Goal: Task Accomplishment & Management: Manage account settings

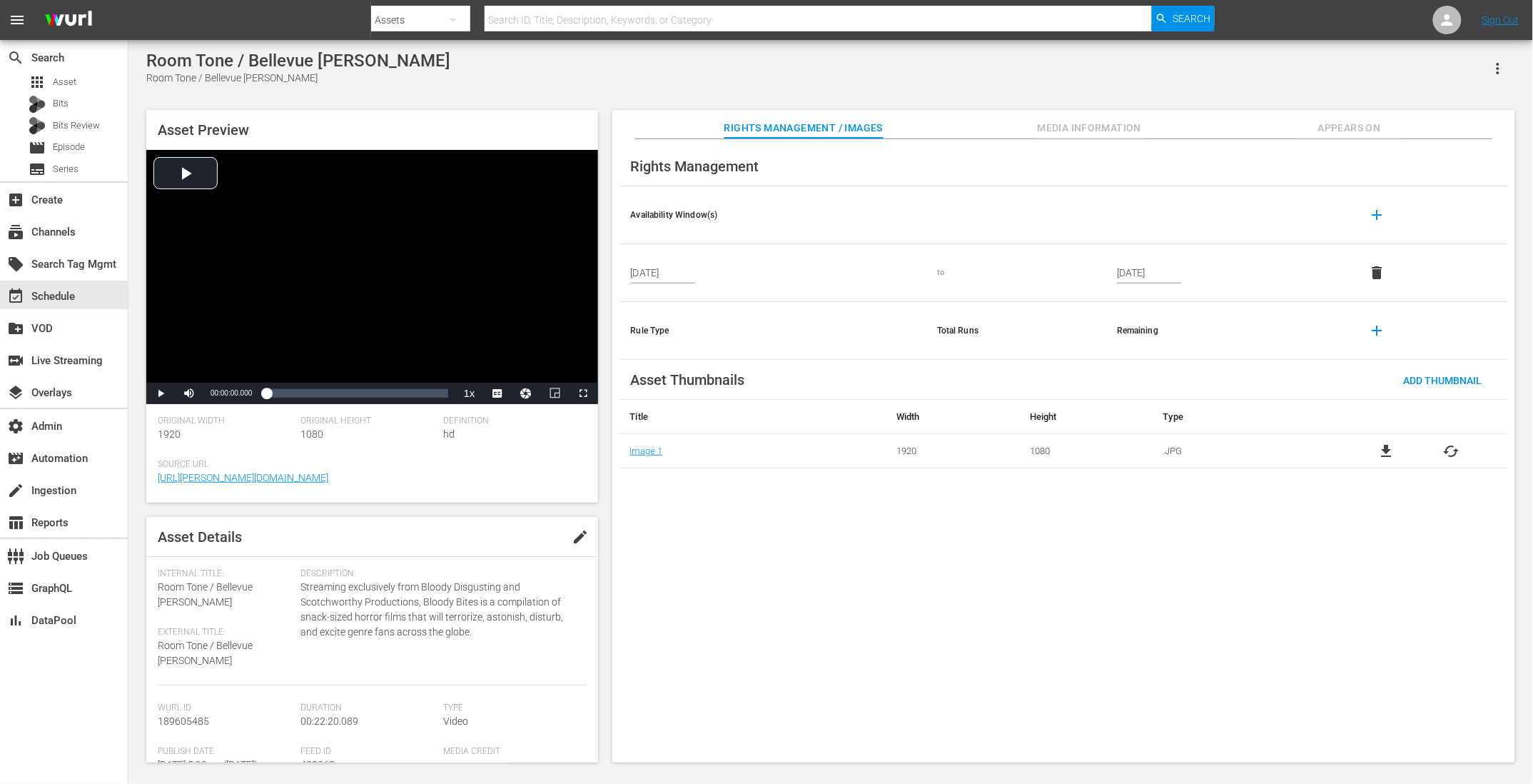
click at [1005, 549] on div "Rights Management Availability Window(s) add Sep 12, 2025 to Sep 10, 2035 delet…" at bounding box center [1064, 451] width 903 height 624
click at [1197, 85] on div "Room Tone / Bellevue Bob Room Tone / Bellevue Bob" at bounding box center [830, 68] width 1368 height 35
click at [633, 276] on input "Sep 12, 2025" at bounding box center [663, 272] width 64 height 22
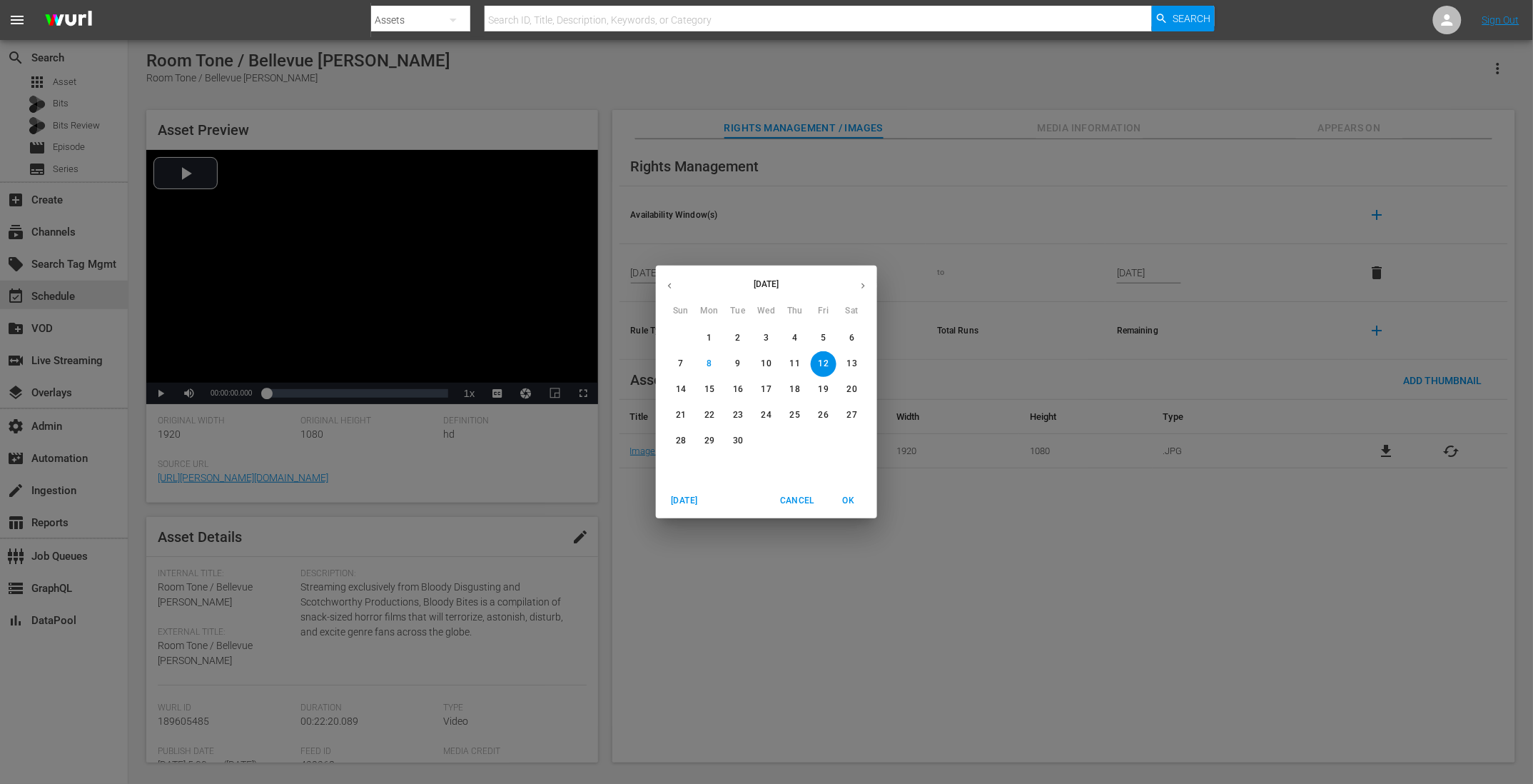
click at [793, 360] on p "11" at bounding box center [794, 363] width 10 height 12
type input "Sep 11, 2025"
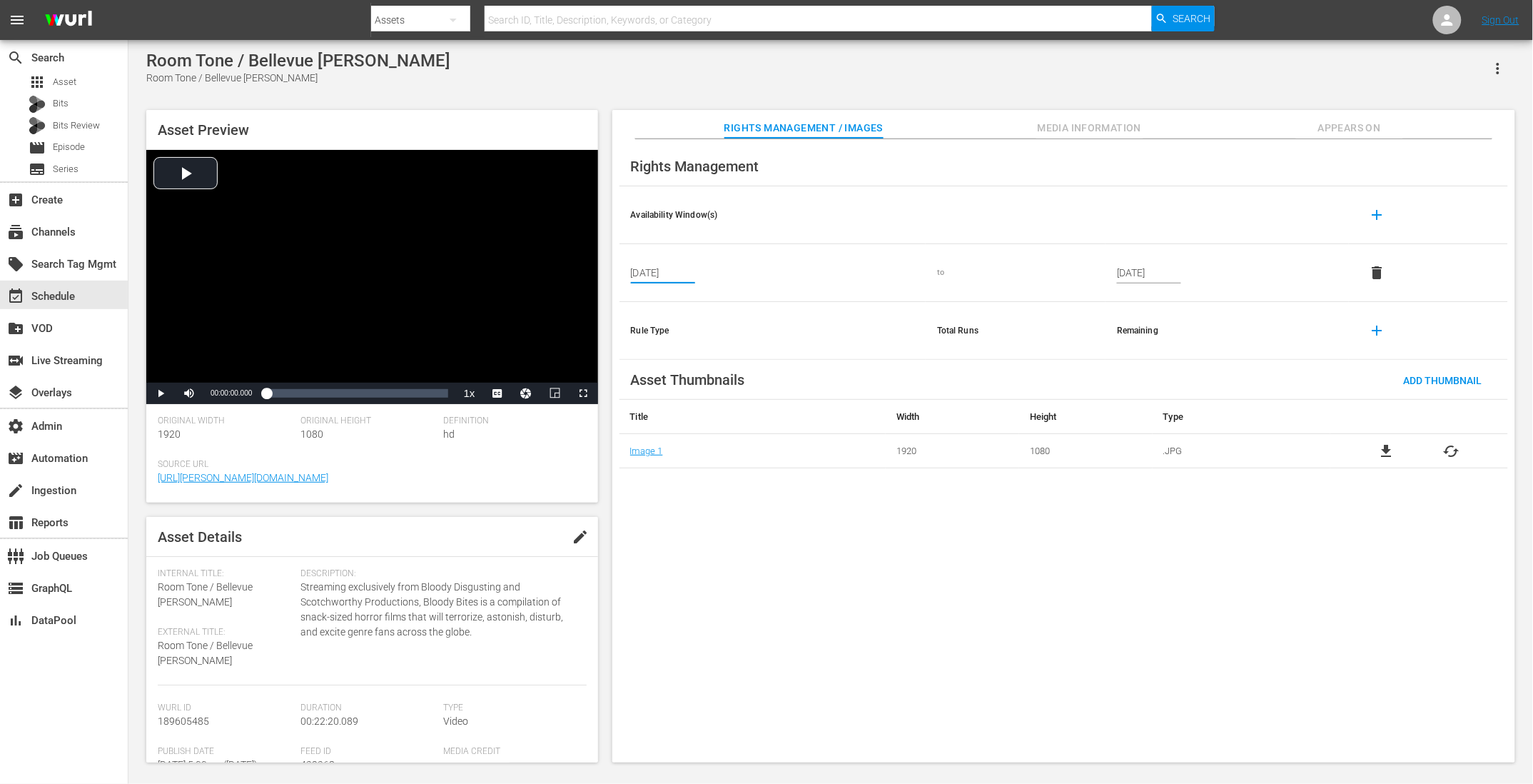
click at [888, 681] on div "Rights Management Availability Window(s) add Sep 11, 2025 to Sep 10, 2035 delet…" at bounding box center [1064, 451] width 903 height 624
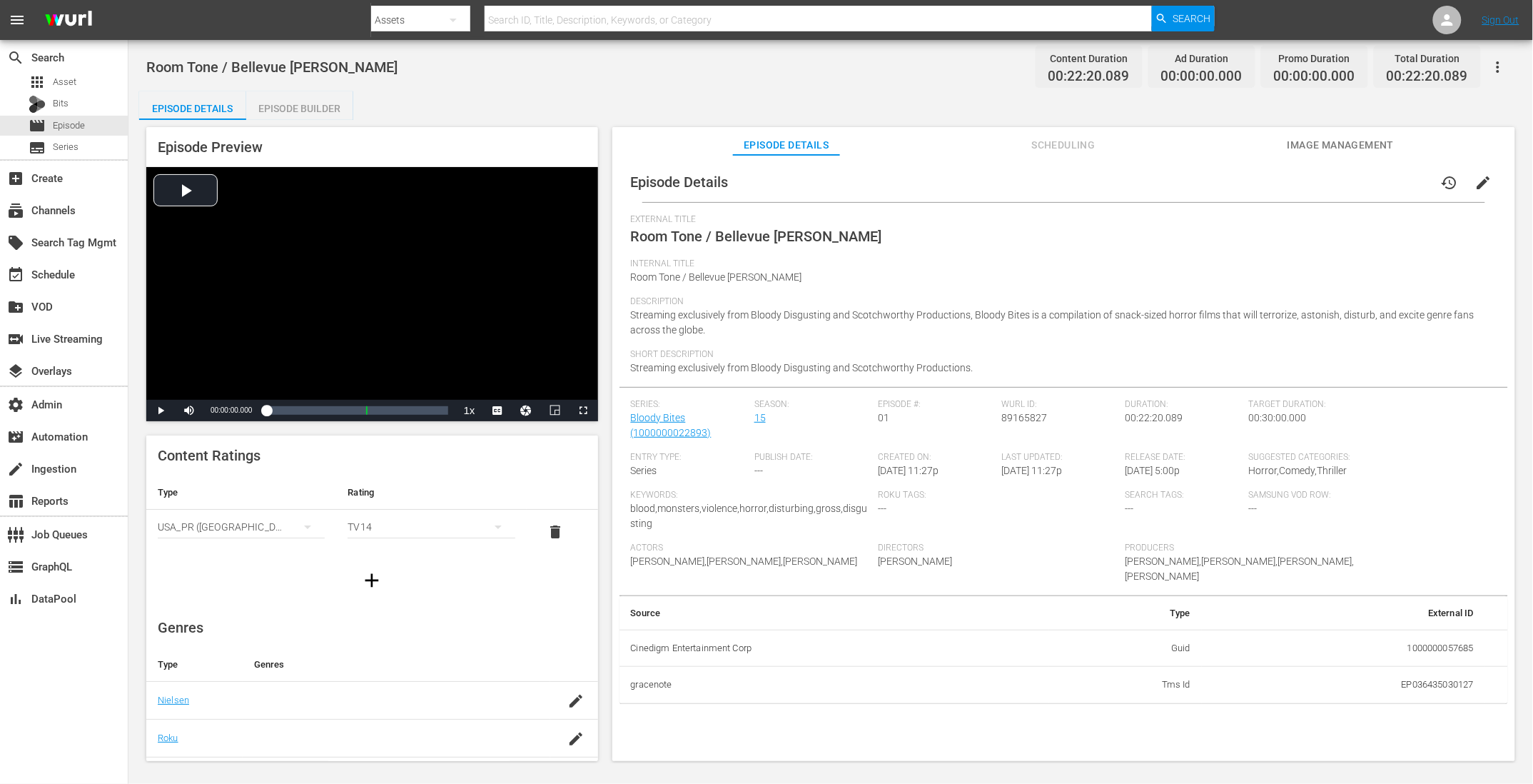
click at [1069, 148] on span "Scheduling" at bounding box center [1063, 145] width 107 height 18
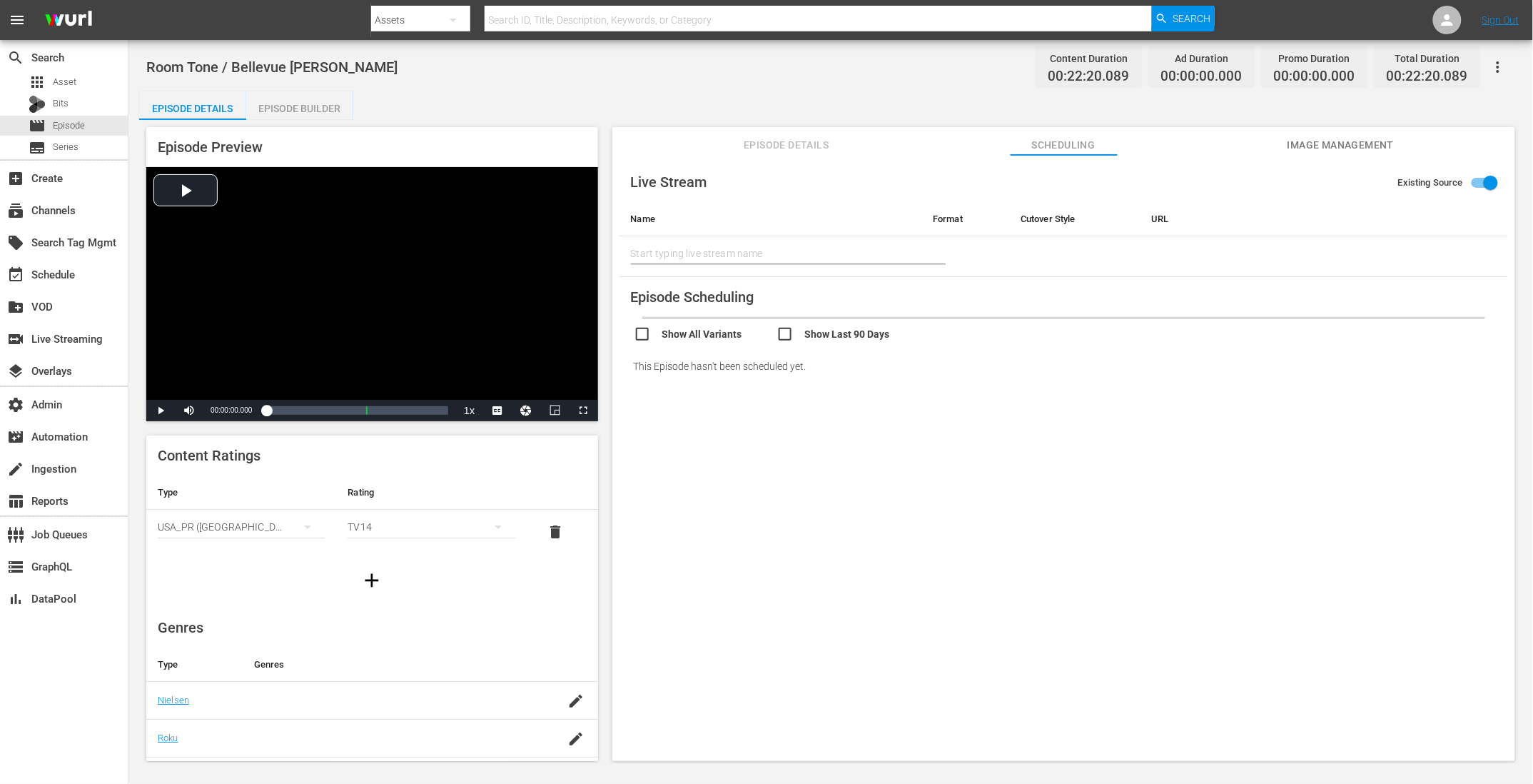
click at [701, 336] on input "checkbox" at bounding box center [705, 336] width 143 height 21
checkbox input "true"
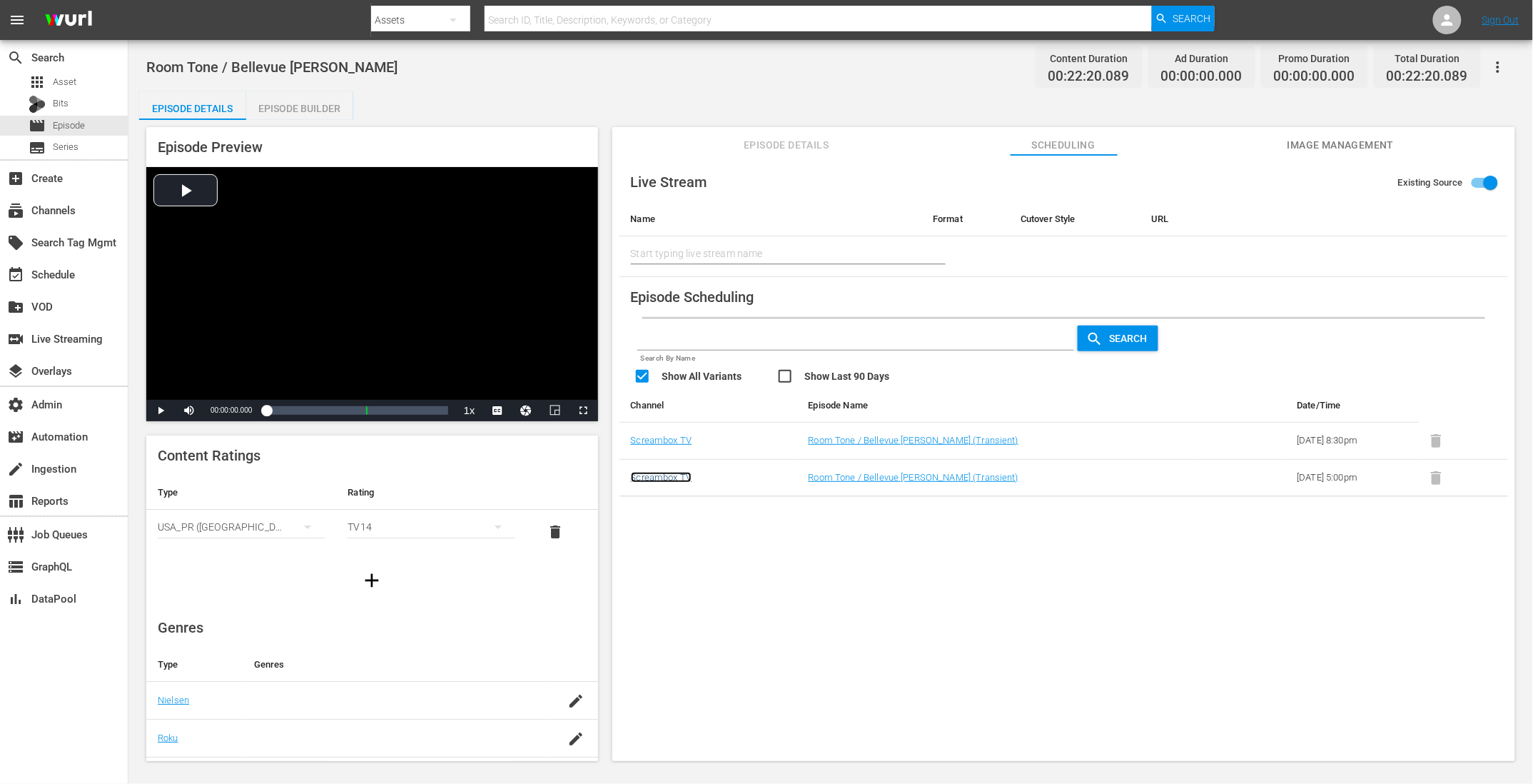
click at [670, 480] on link "Screambox TV" at bounding box center [661, 477] width 61 height 10
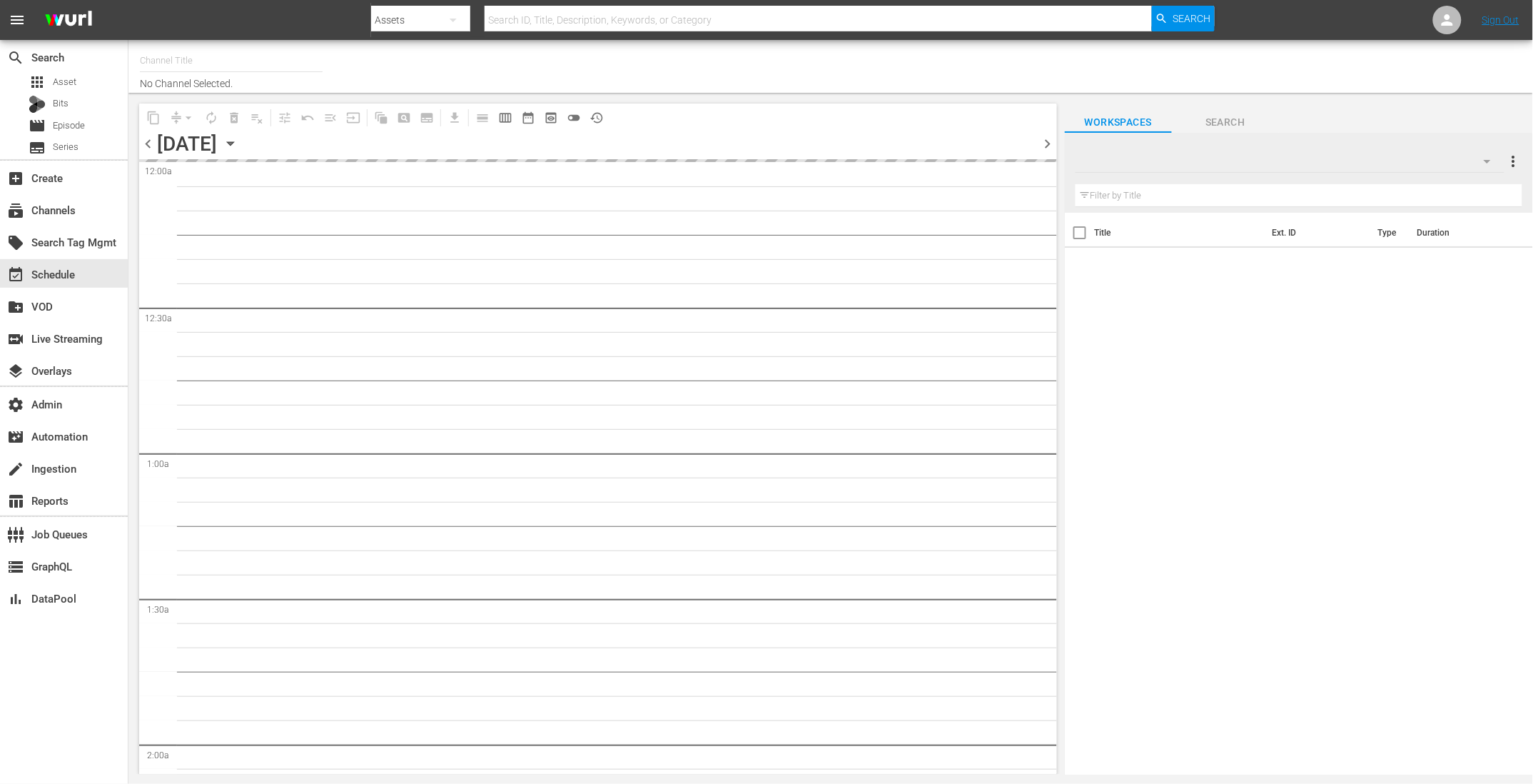
type input "Screambox TV (1845)"
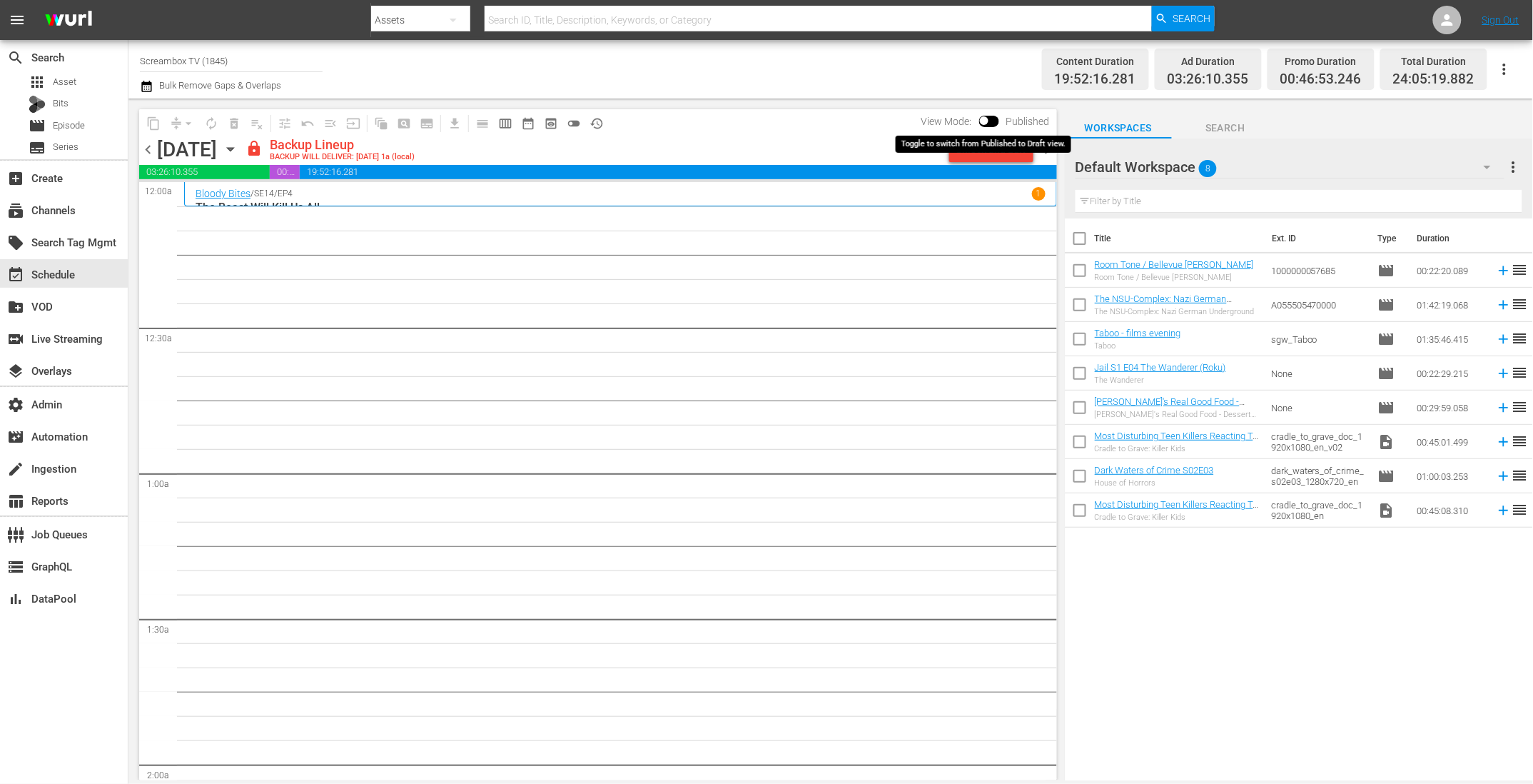
click at [994, 121] on input "checkbox" at bounding box center [984, 123] width 30 height 10
checkbox input "true"
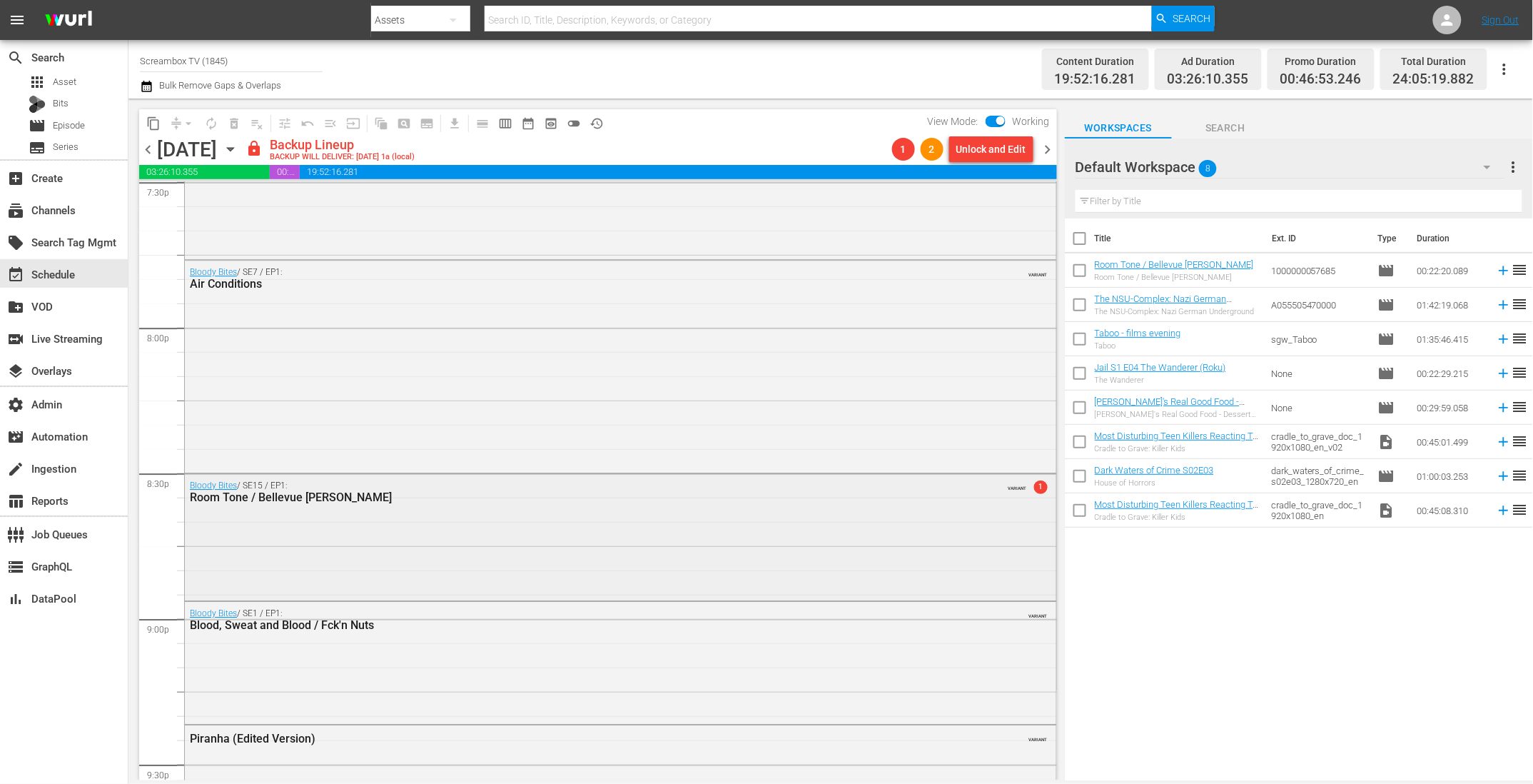
scroll to position [5696, 0]
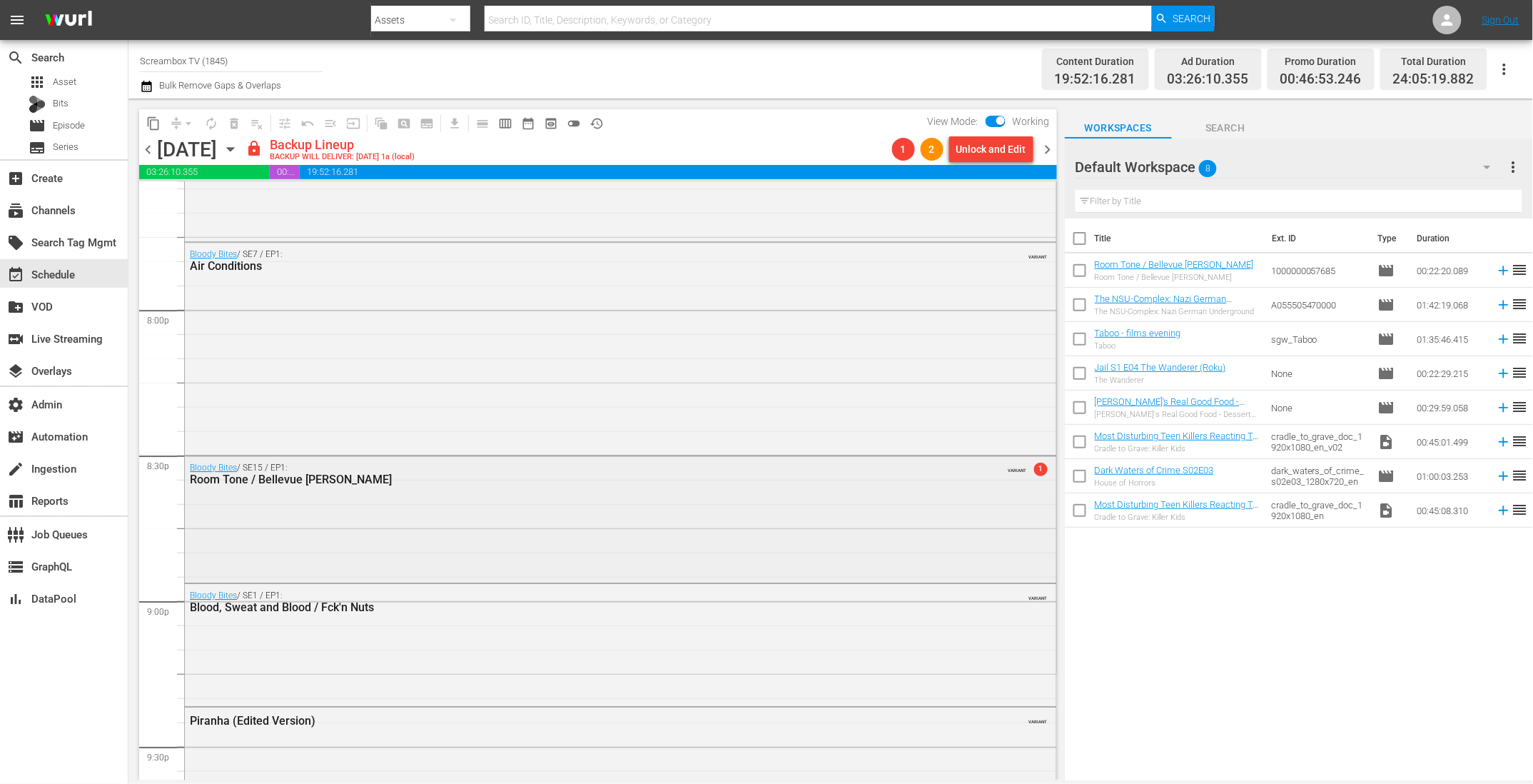
click at [625, 539] on div "Bloody Bites / SE15 / EP1: Room Tone / Bellevue Bob VARIANT 1" at bounding box center [619, 517] width 871 height 124
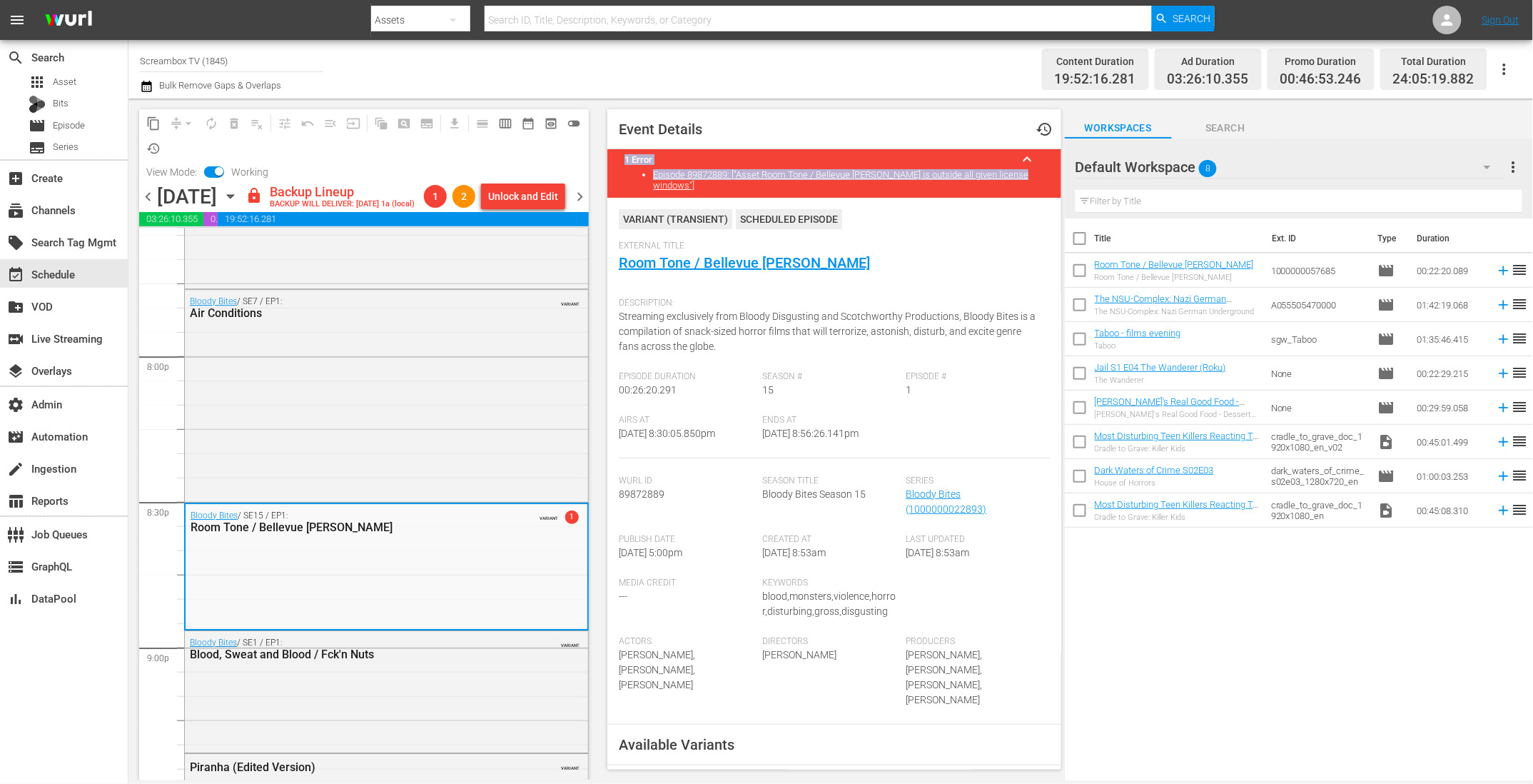
drag, startPoint x: 626, startPoint y: 157, endPoint x: 1037, endPoint y: 182, distance: 411.8
click at [1037, 182] on div "1 Error keyboard_arrow_up Episode 89872889: ["Asset Room Tone / Bellevue Bob is…" at bounding box center [834, 173] width 454 height 48
copy div "1 Error keyboard_arrow_up Episode 89872889: ["Asset Room Tone / Bellevue Bob is…"
click at [1197, 647] on div "Title Ext. ID Type Duration Room Tone / Bellevue Bob Room Tone / Bellevue Bob 1…" at bounding box center [1298, 500] width 468 height 564
click at [854, 290] on div "Description: Streaming exclusively from Bloody Disgusting and Scotchworthy Prod…" at bounding box center [834, 330] width 431 height 80
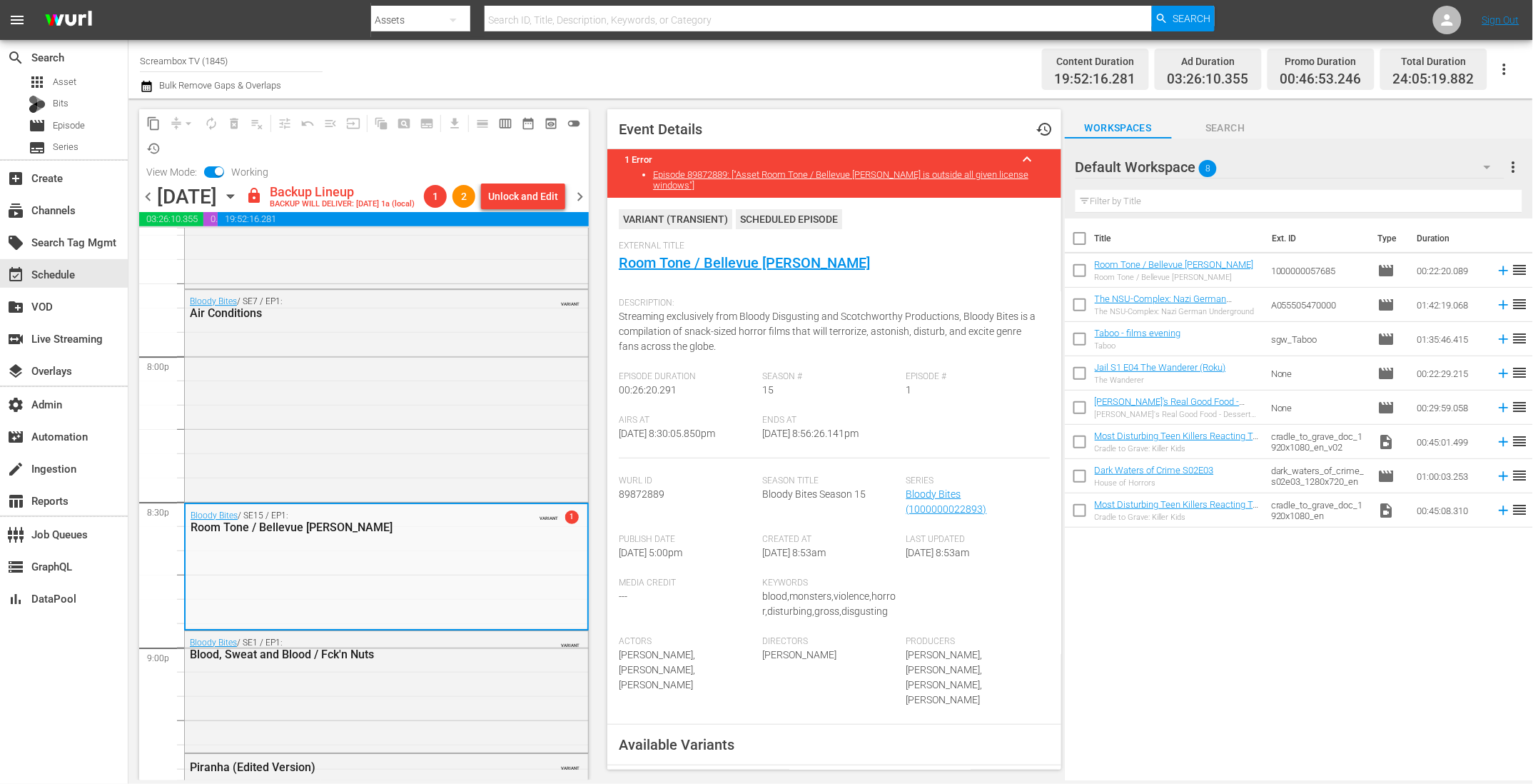
click at [692, 554] on div "Publish Date 9/11/25 @ 5:00pm" at bounding box center [690, 555] width 144 height 44
click at [973, 252] on div "External Title Room Tone / Bellevue Bob" at bounding box center [834, 265] width 431 height 50
click at [931, 173] on link "Episode 89872889: ["Asset Room Tone / Bellevue Bob is outside all given license…" at bounding box center [841, 180] width 375 height 22
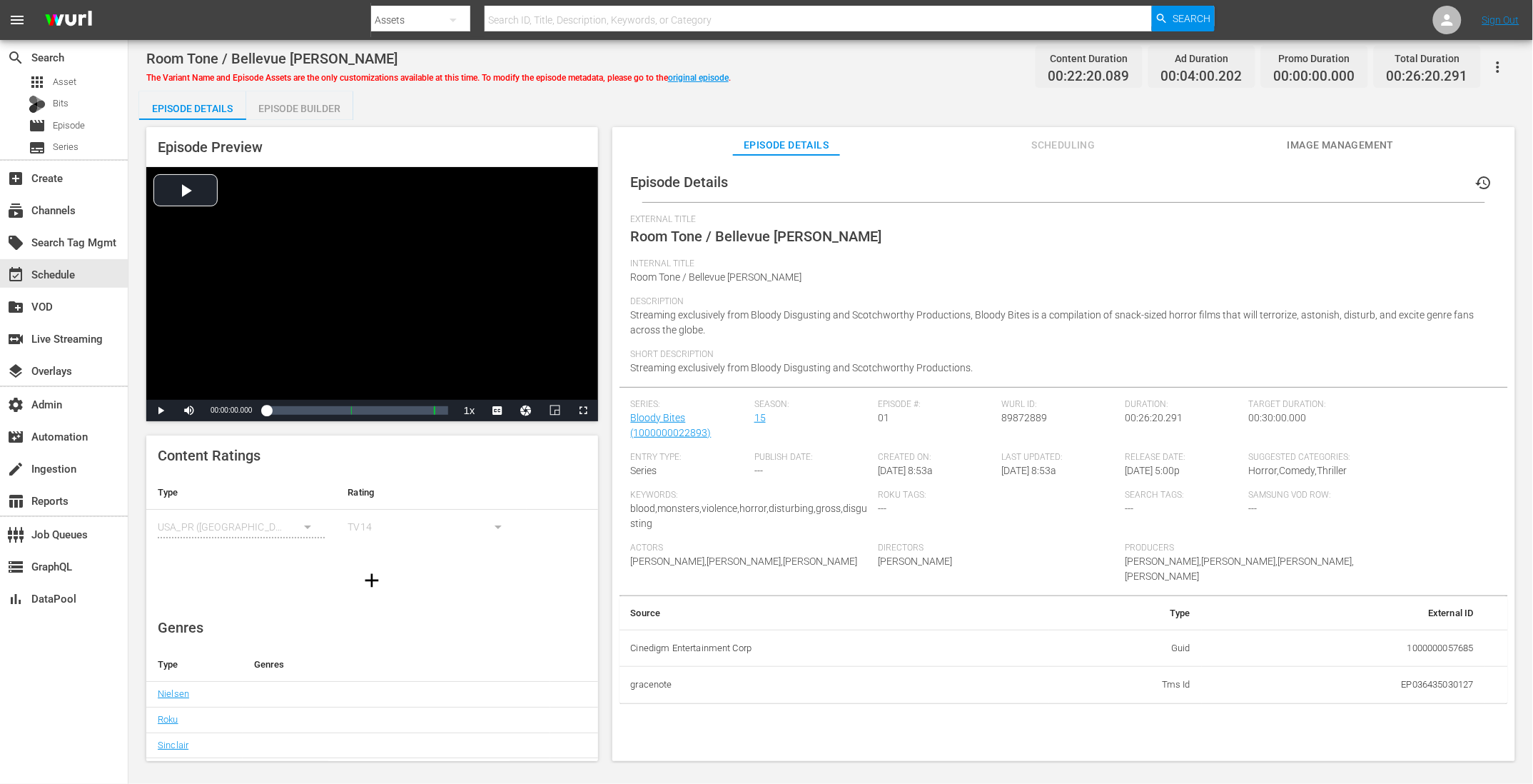
click at [303, 111] on div "Episode Builder" at bounding box center [299, 109] width 107 height 34
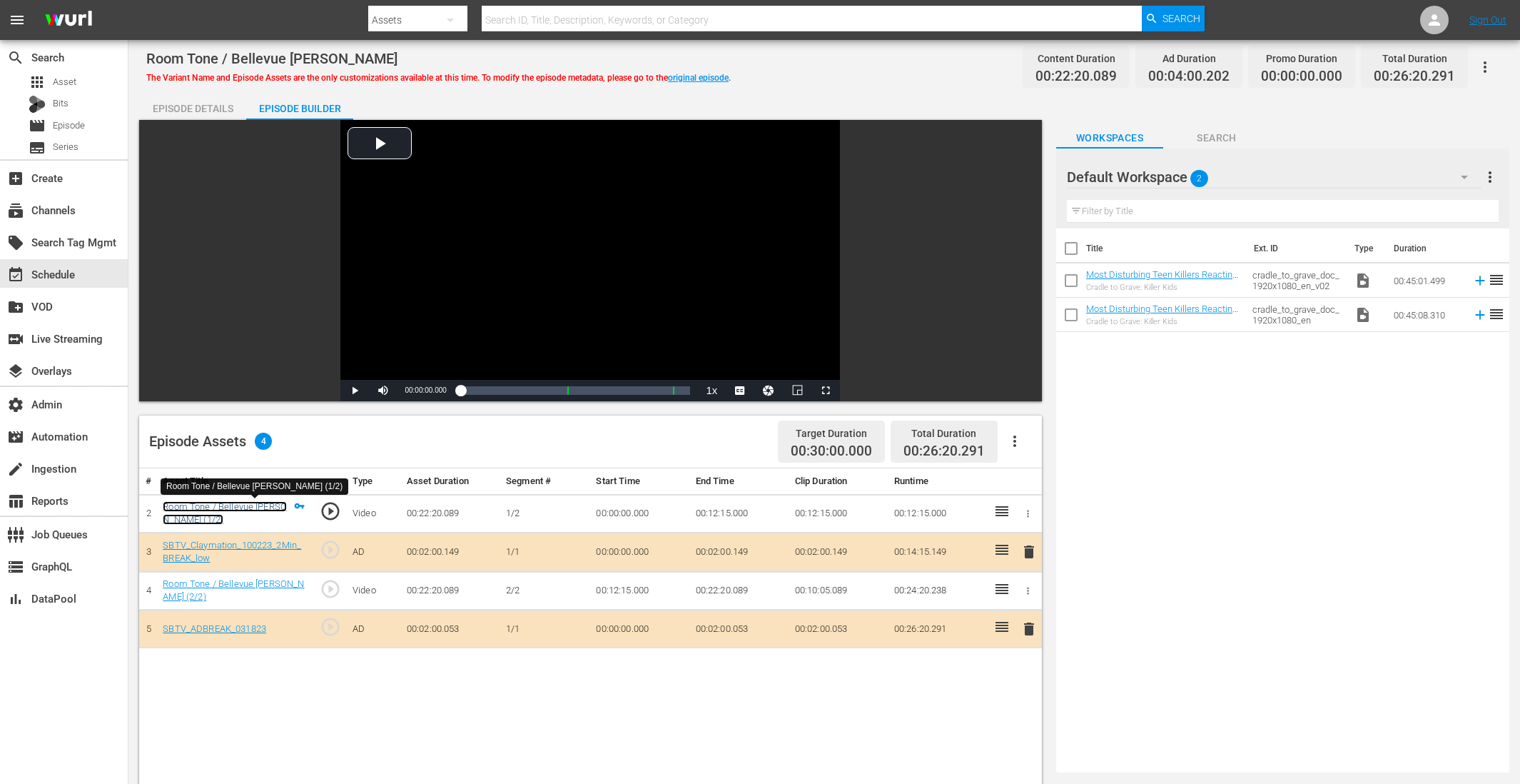
click at [228, 502] on link "Room Tone / Bellevue Bob (1/2)" at bounding box center [224, 514] width 124 height 25
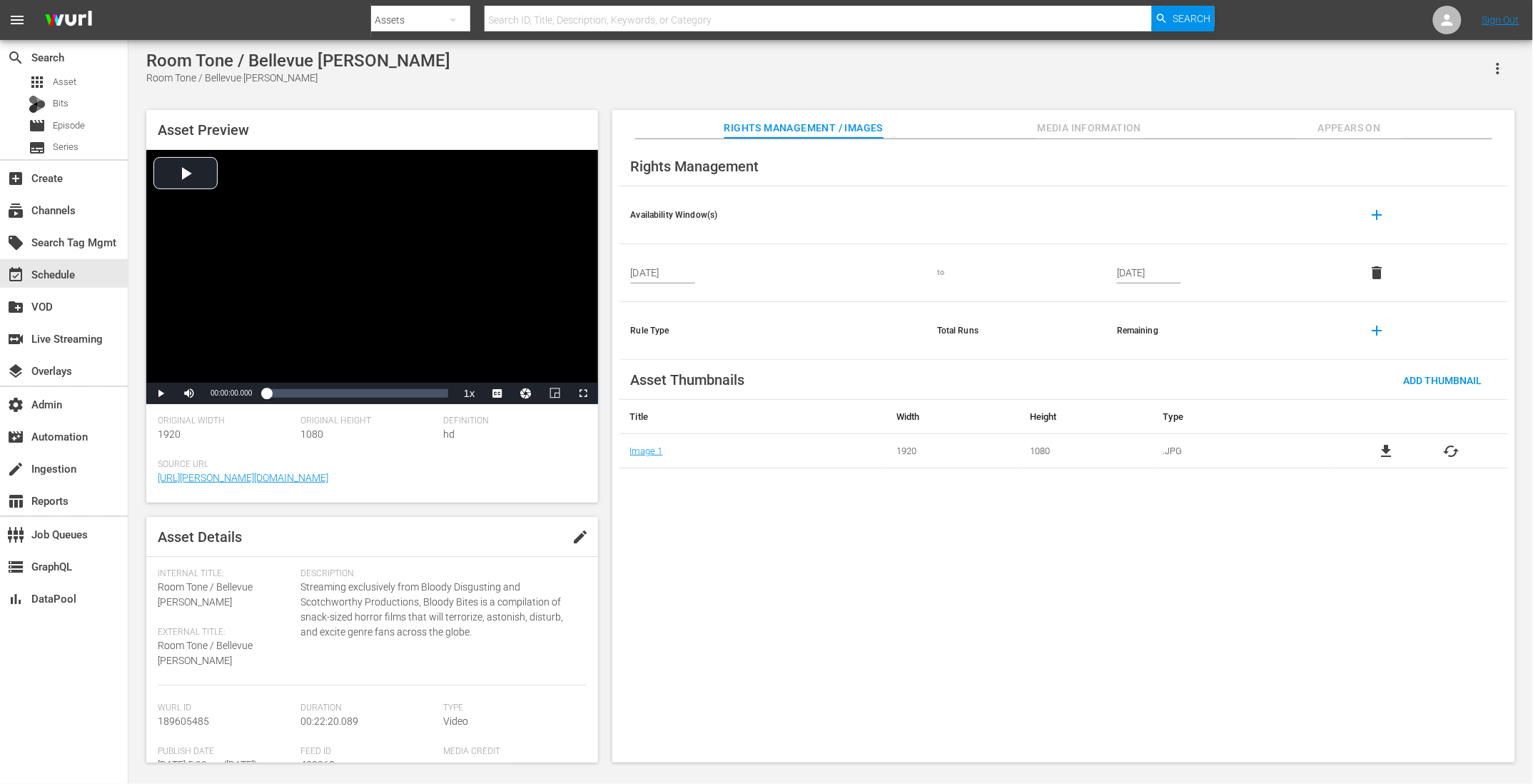
click at [1101, 636] on div "Rights Management Availability Window(s) add Sep 12, 2025 to Sep 10, 2035 delet…" at bounding box center [1064, 451] width 903 height 624
click at [97, 151] on div "subtitles Series" at bounding box center [63, 148] width 128 height 20
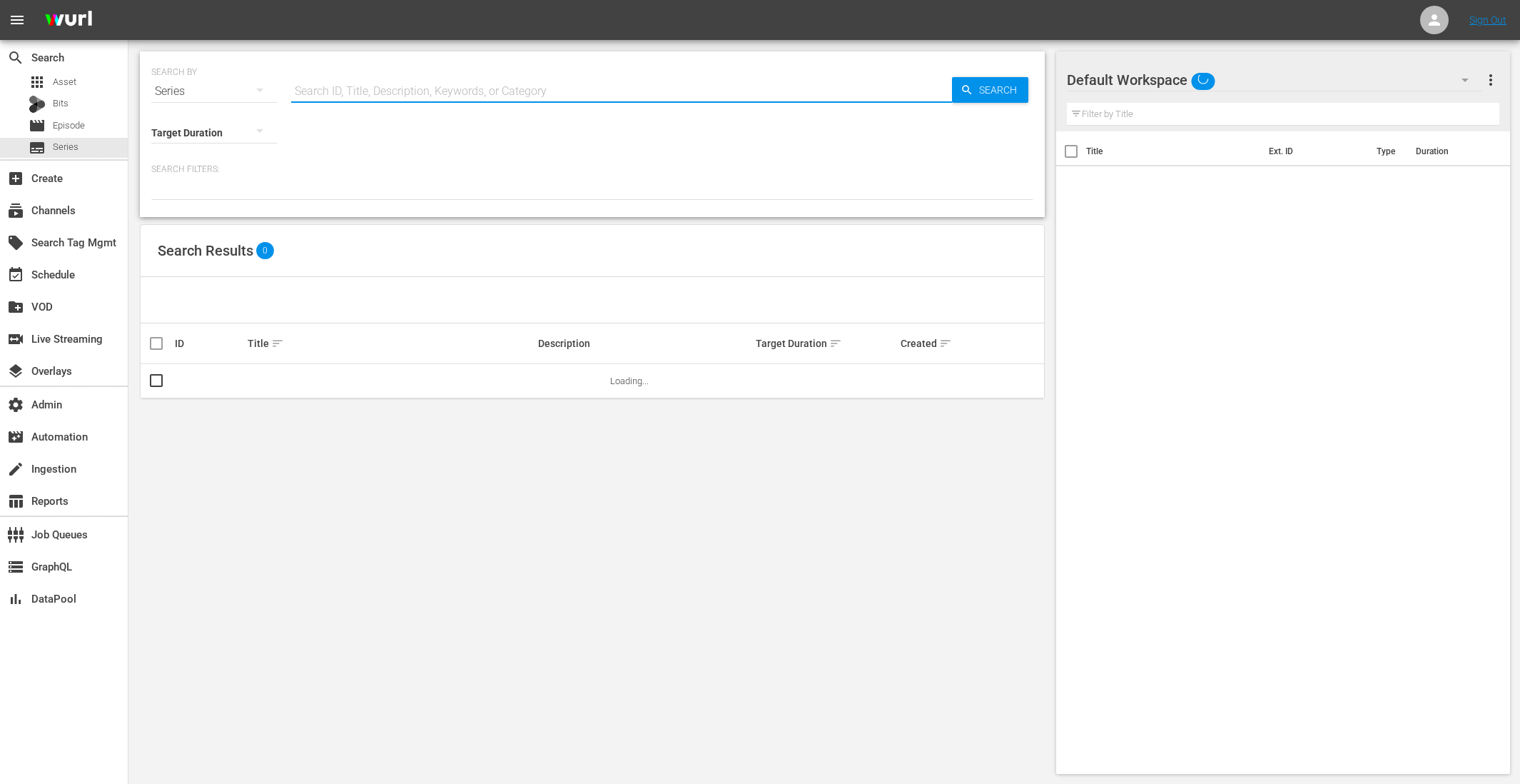
click at [377, 92] on input "text" at bounding box center [621, 91] width 661 height 34
paste input "56773754"
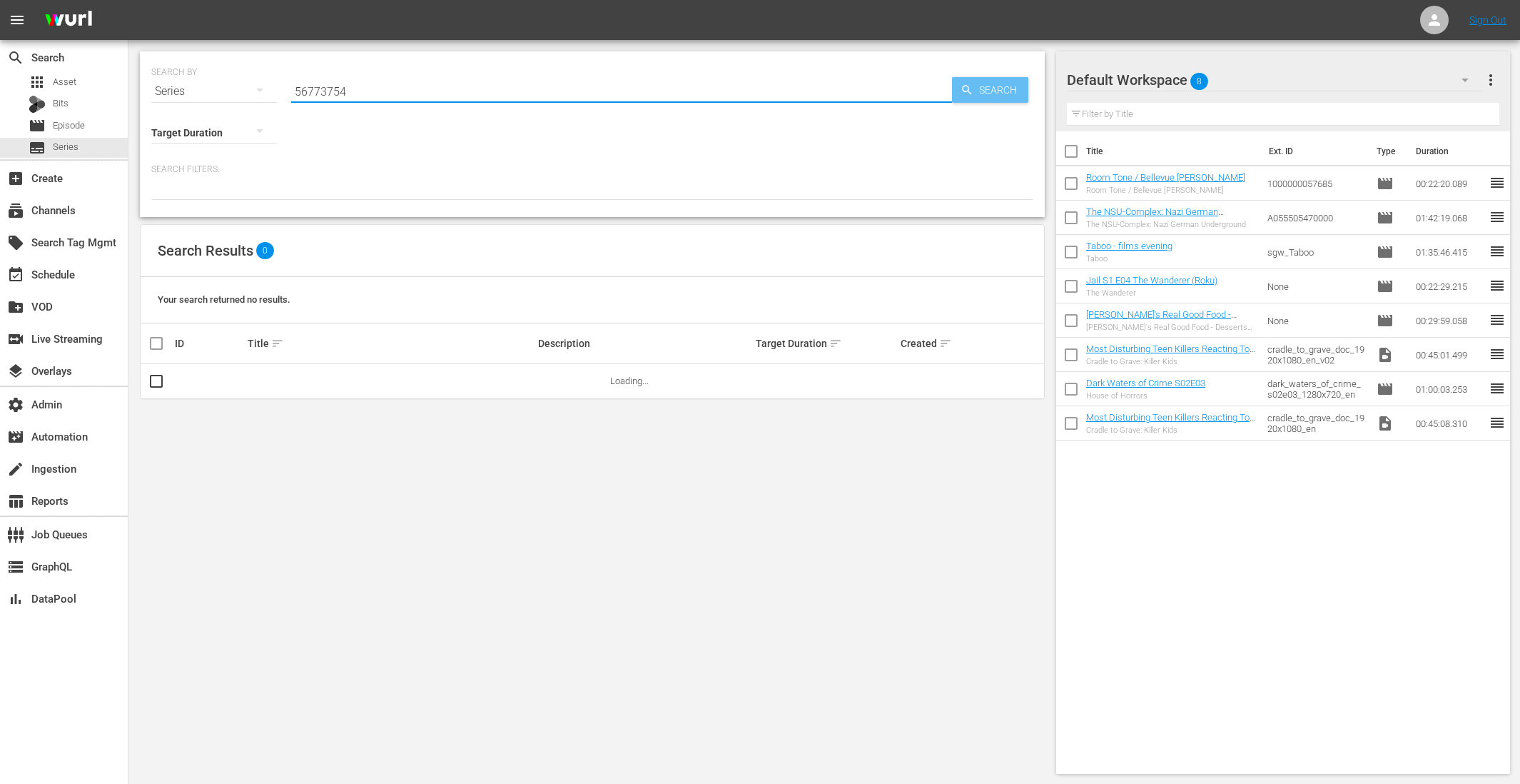
type input "56773754"
click at [1003, 89] on span "Search" at bounding box center [1001, 90] width 55 height 26
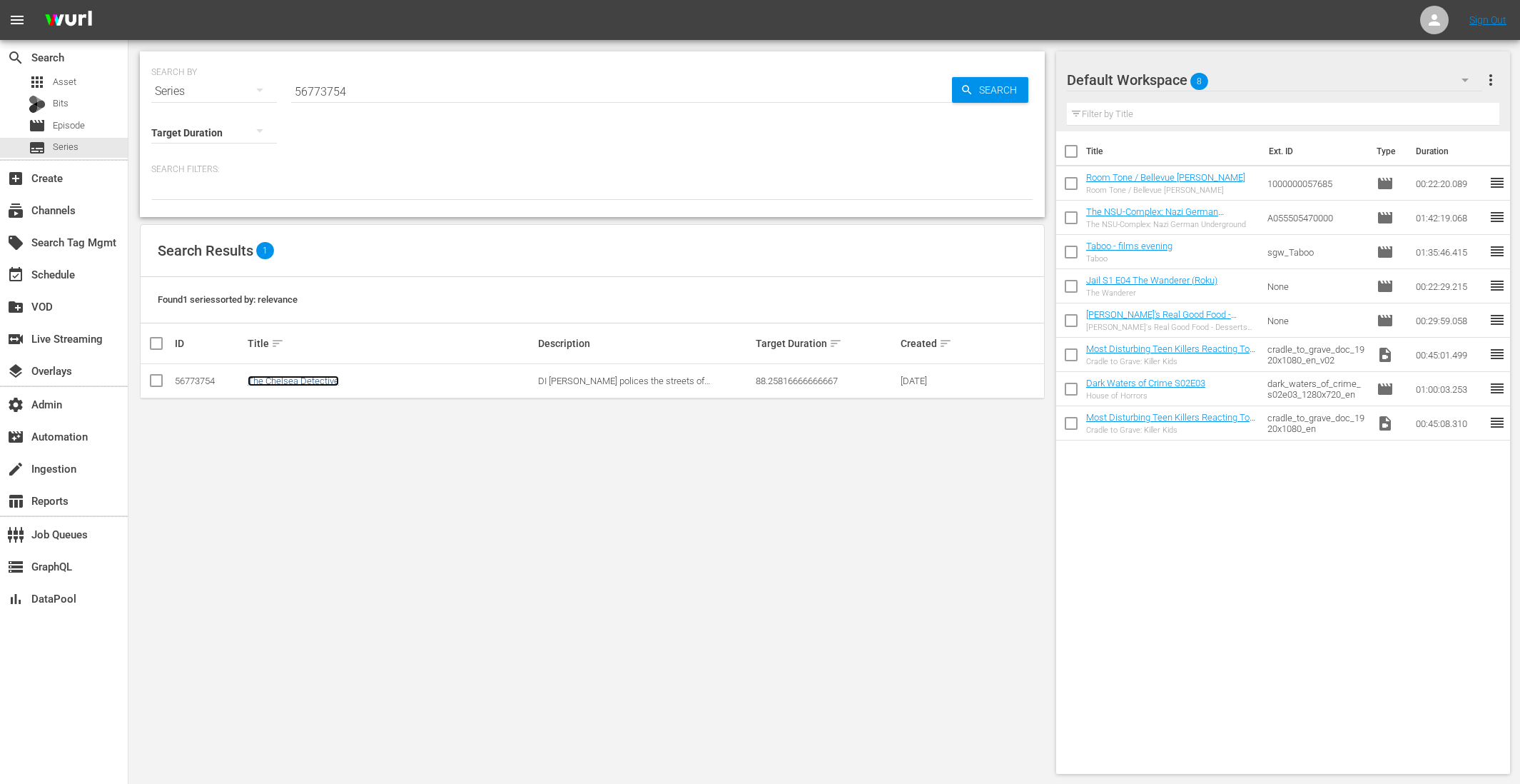
click at [274, 377] on link "The Chelsea Detective" at bounding box center [293, 380] width 92 height 10
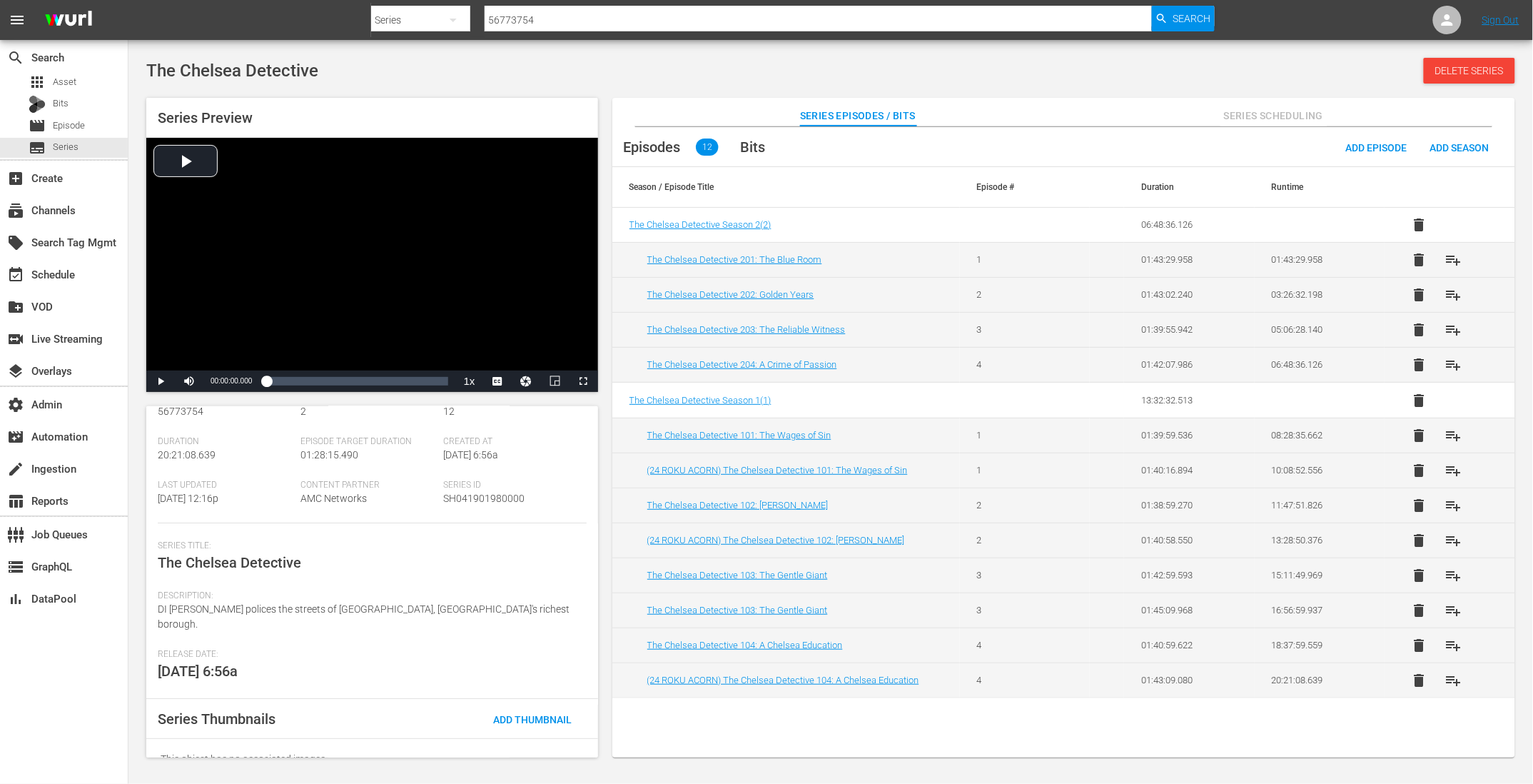
scroll to position [70, 0]
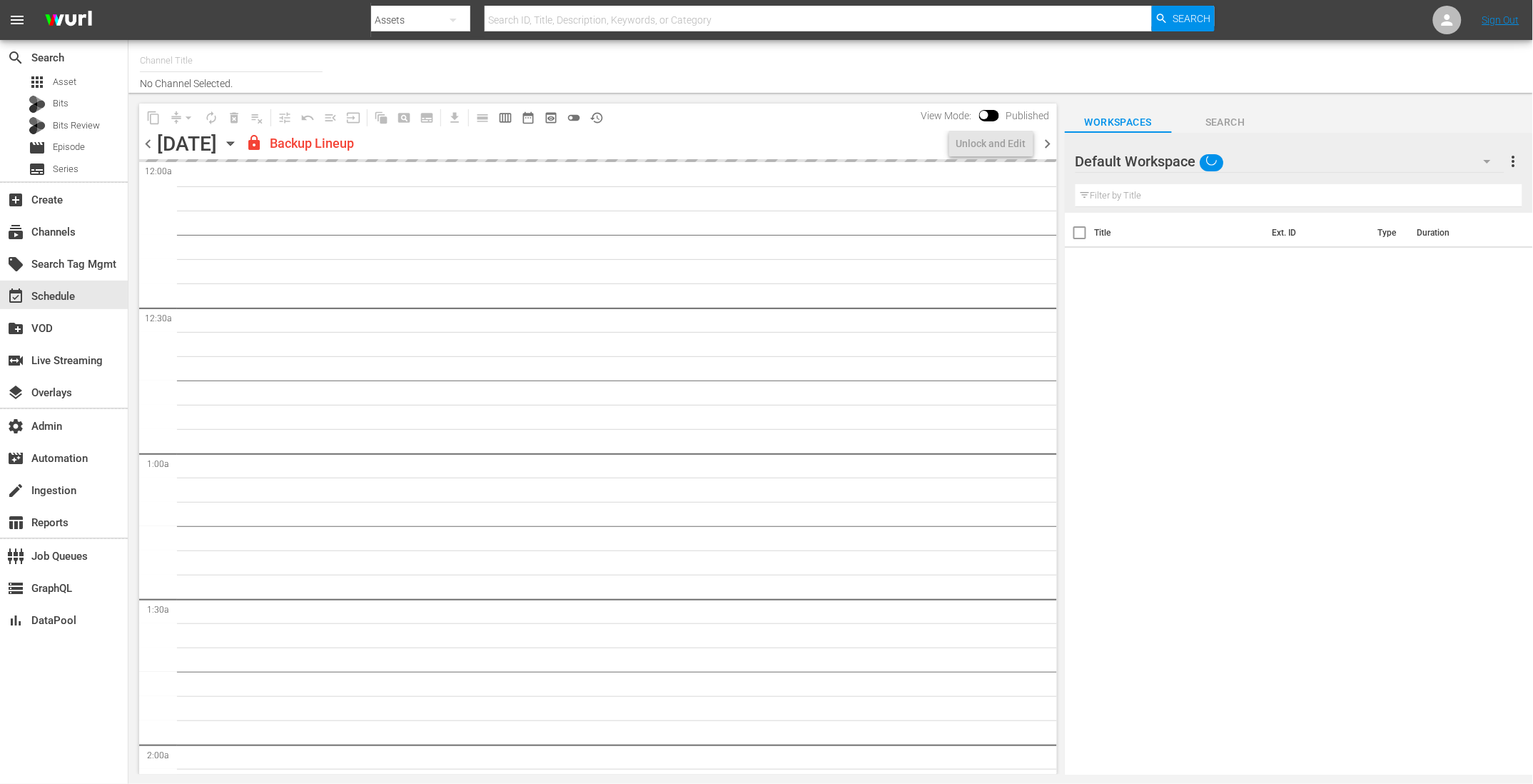
type input "Screambox TV (1845)"
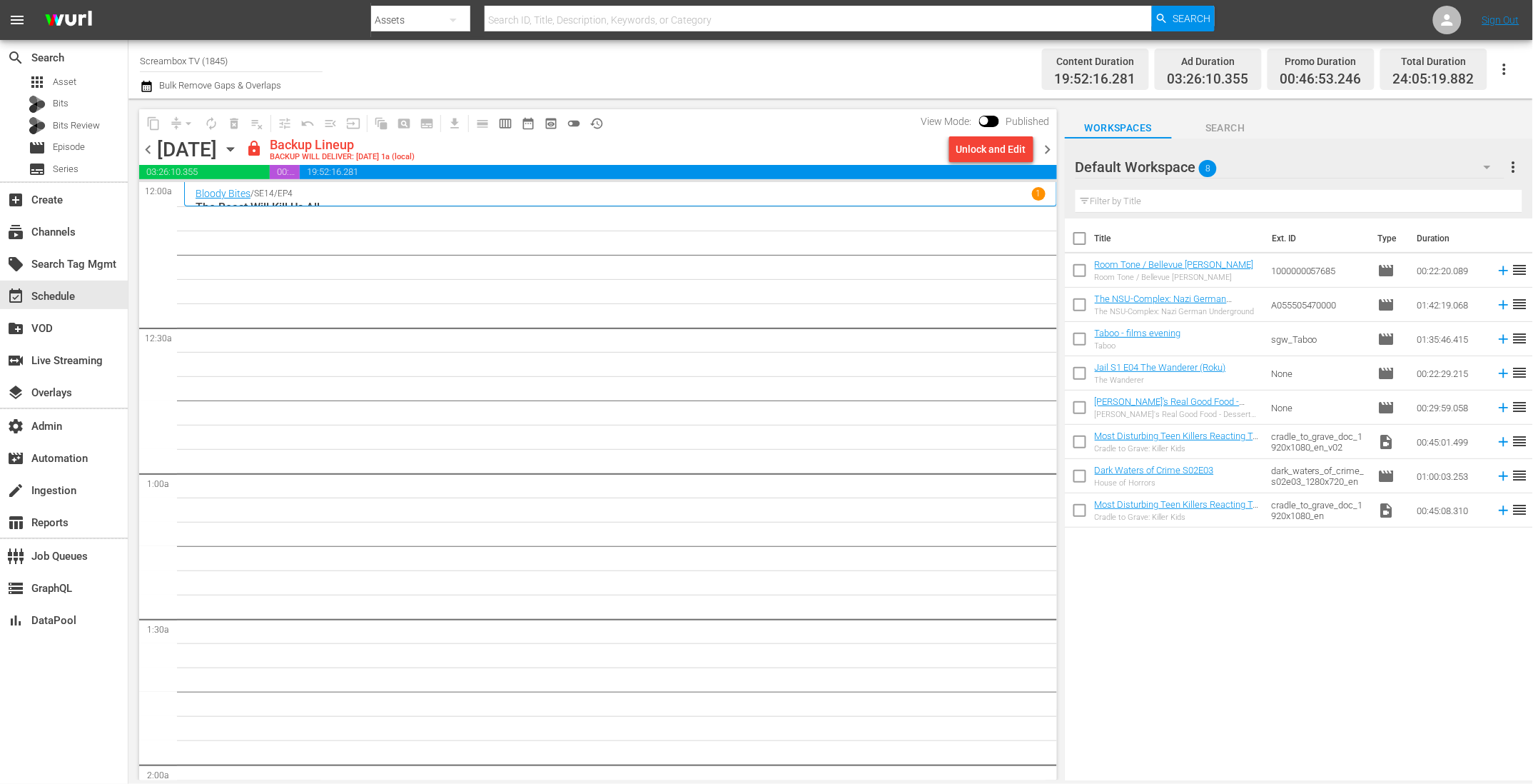
click at [992, 112] on div "View Mode: Published" at bounding box center [985, 121] width 143 height 25
click at [990, 120] on input "checkbox" at bounding box center [984, 123] width 30 height 10
checkbox input "true"
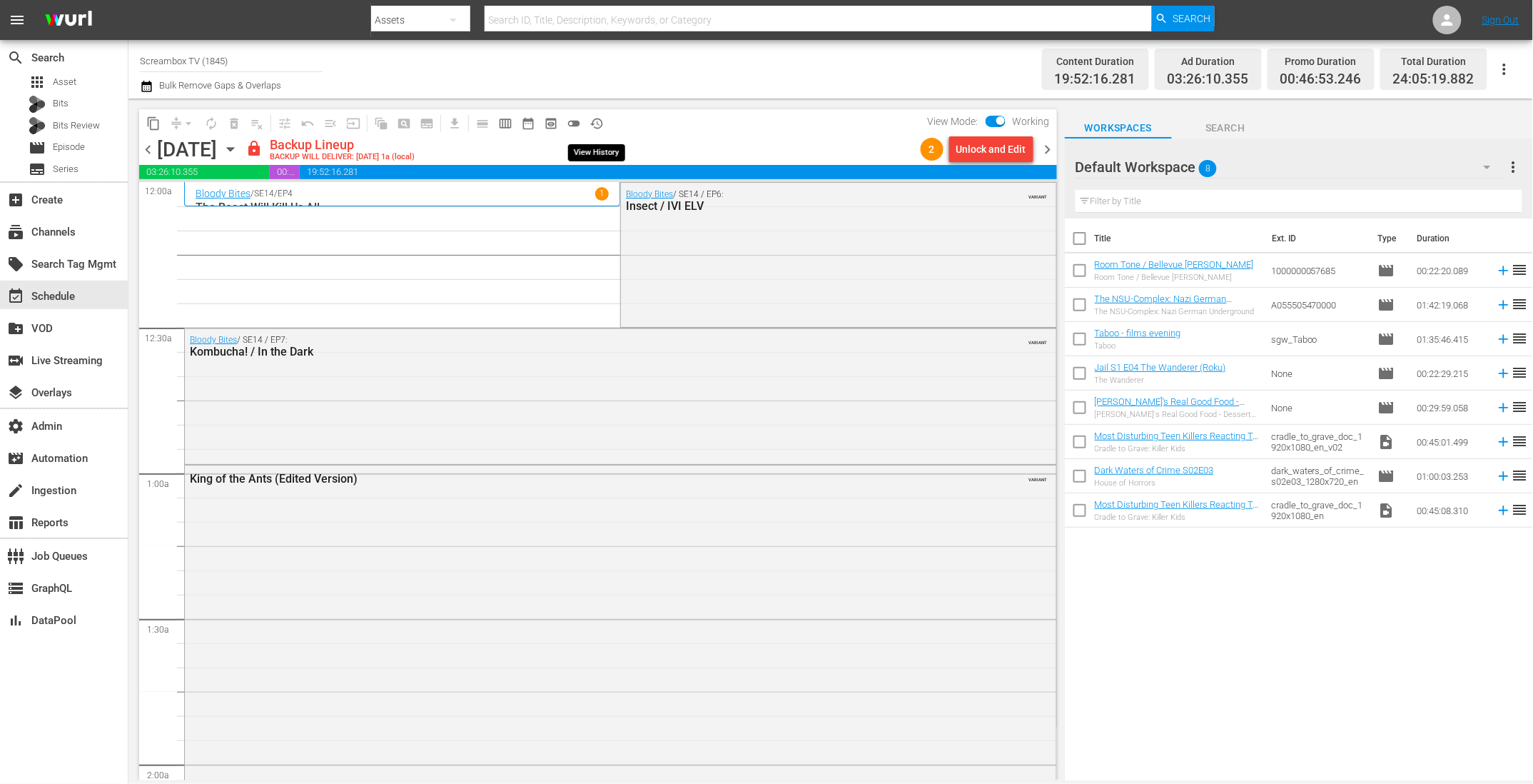
click at [601, 125] on span "history_outlined" at bounding box center [596, 123] width 14 height 14
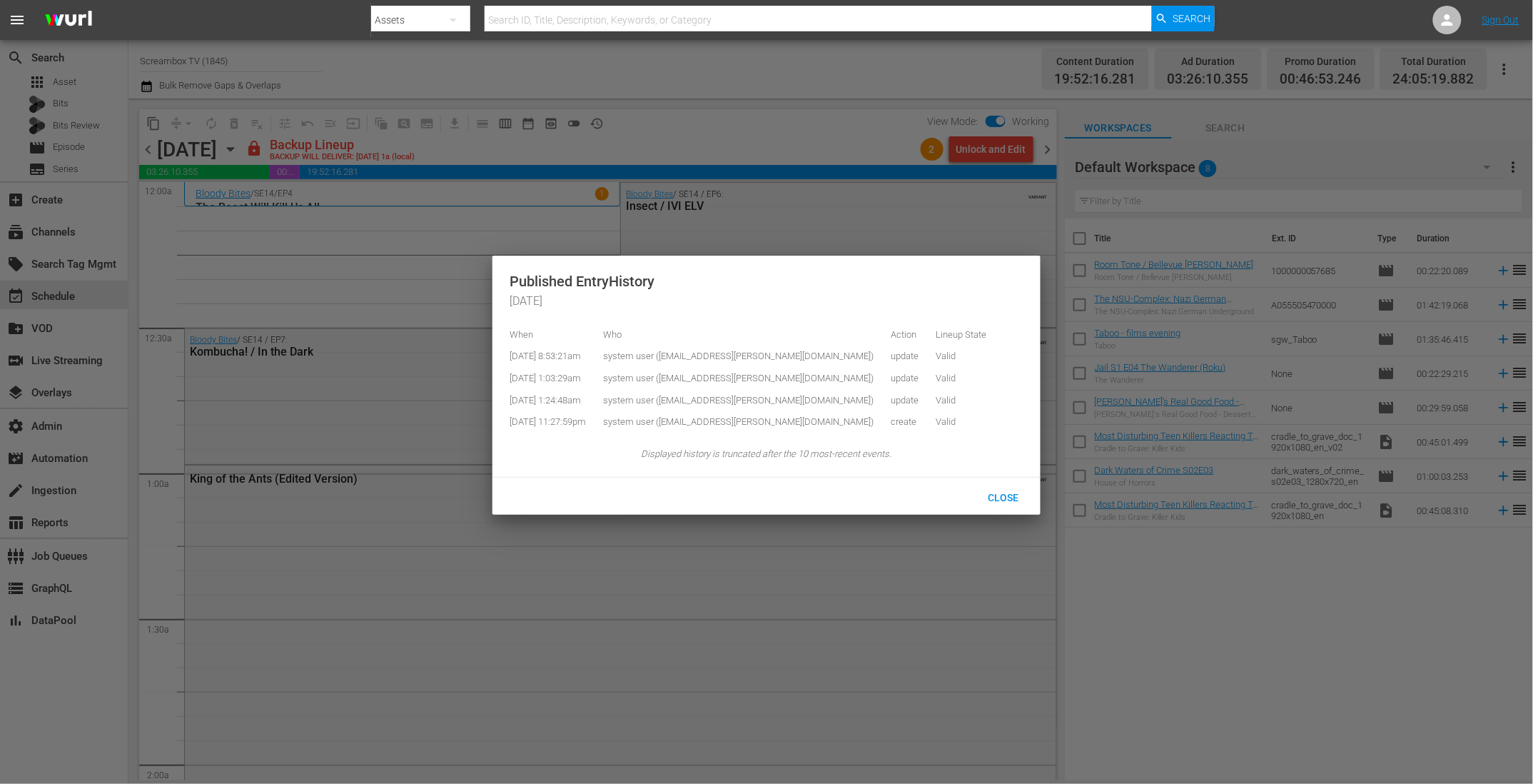
click at [601, 125] on div at bounding box center [766, 392] width 1533 height 784
